Goal: Task Accomplishment & Management: Manage account settings

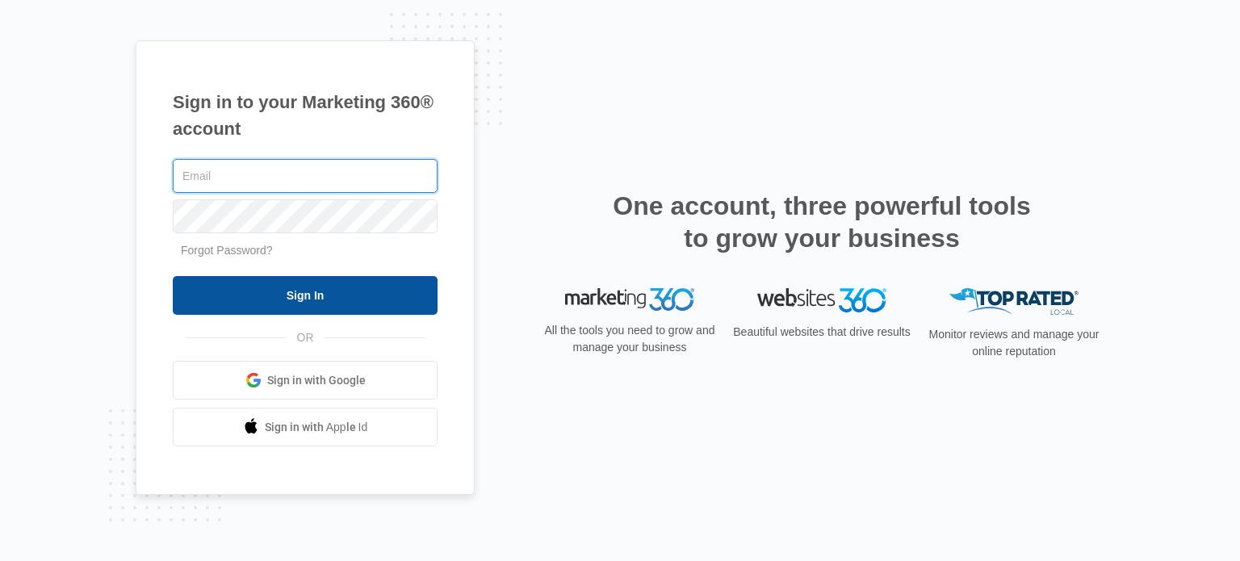
type input "[EMAIL_ADDRESS][DOMAIN_NAME]"
click at [371, 293] on input "Sign In" at bounding box center [305, 295] width 265 height 39
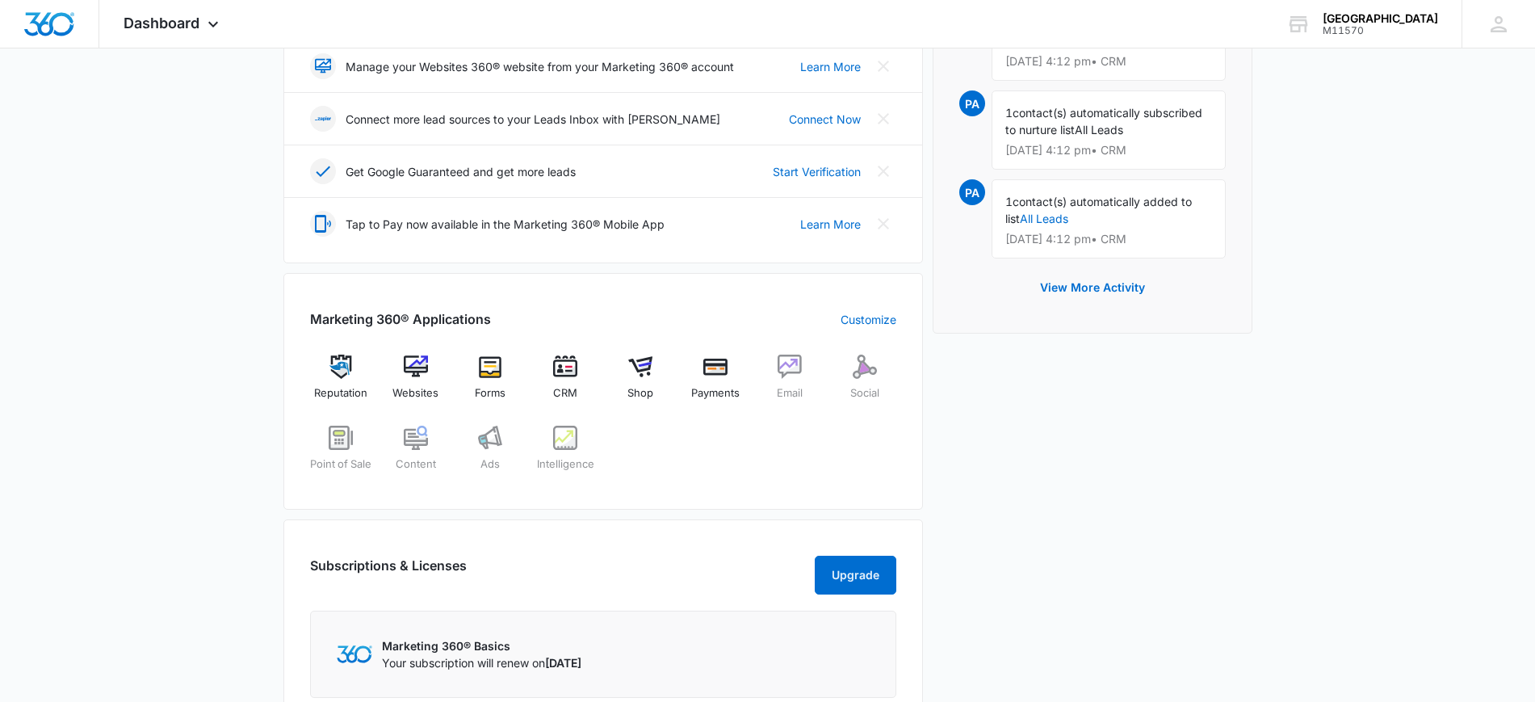
scroll to position [505, 0]
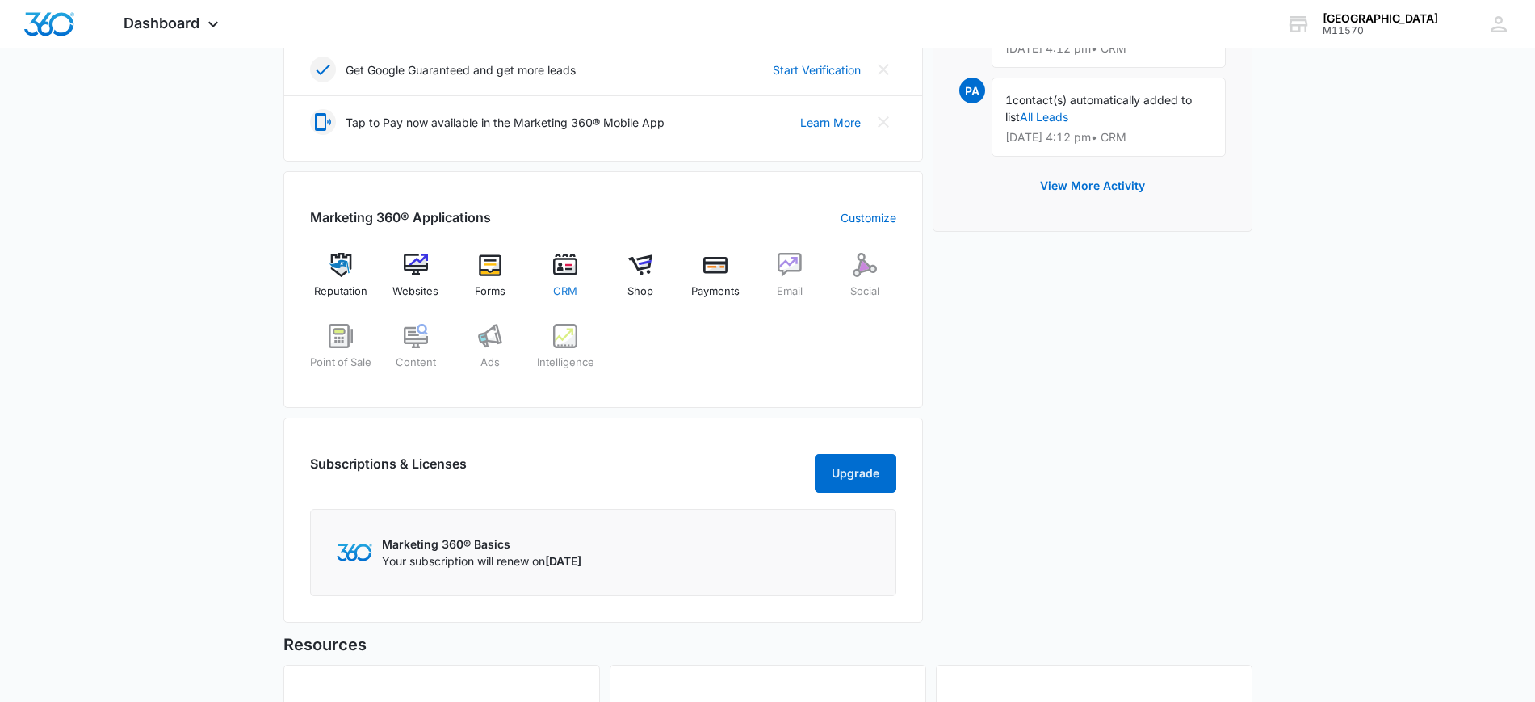
click at [576, 270] on img at bounding box center [565, 265] width 24 height 24
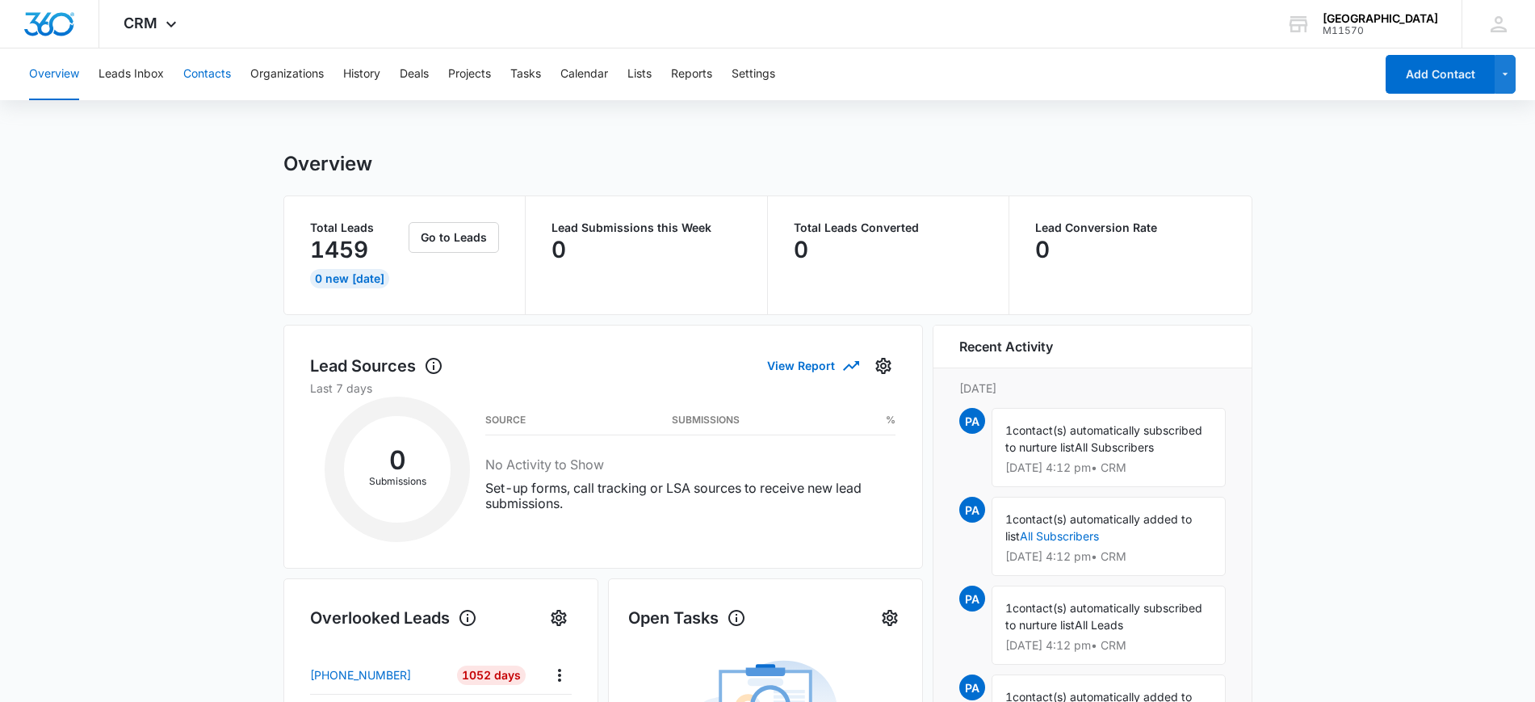
click at [213, 78] on button "Contacts" at bounding box center [207, 74] width 48 height 52
